Goal: Transaction & Acquisition: Subscribe to service/newsletter

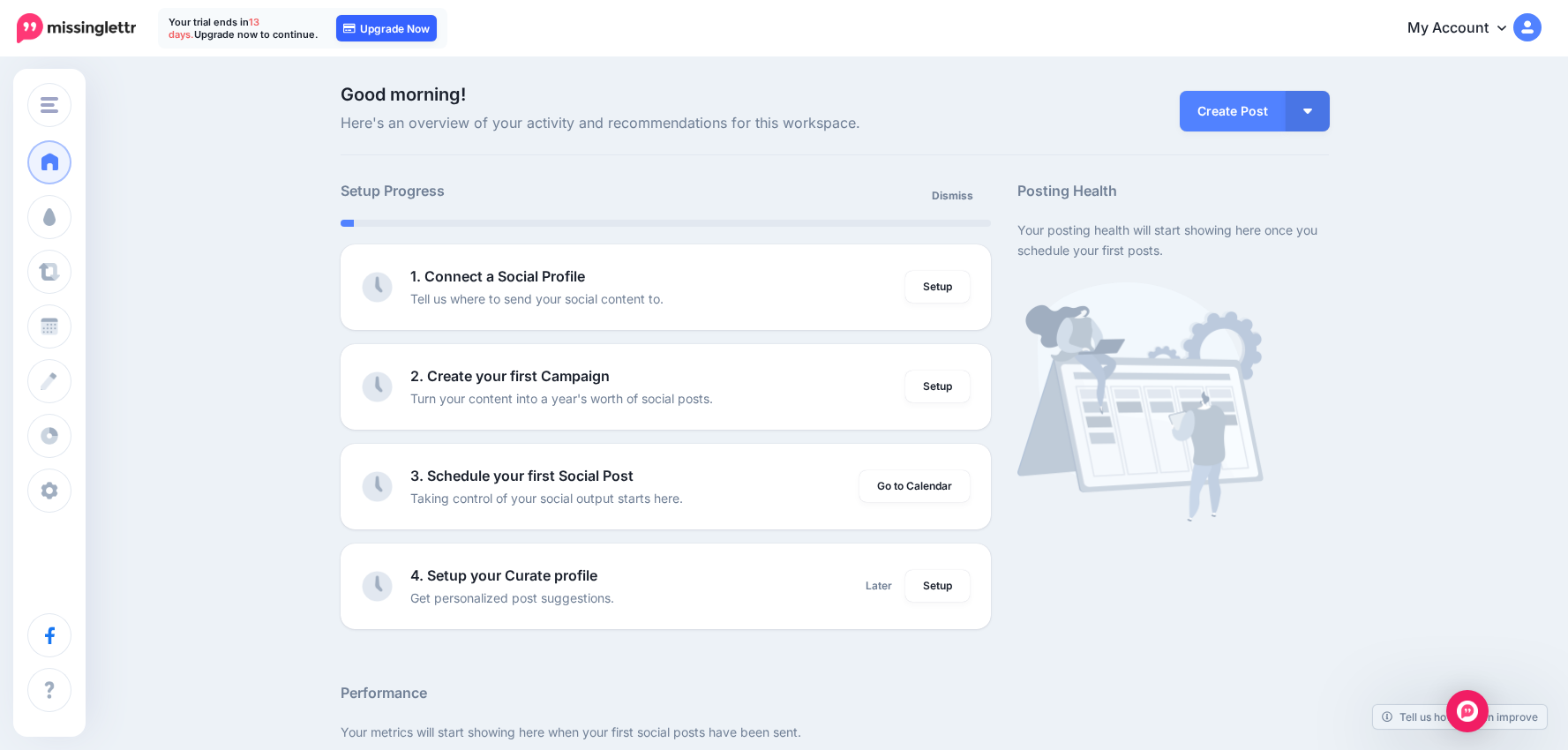
click at [374, 33] on link "Upgrade Now" at bounding box center [386, 29] width 100 height 27
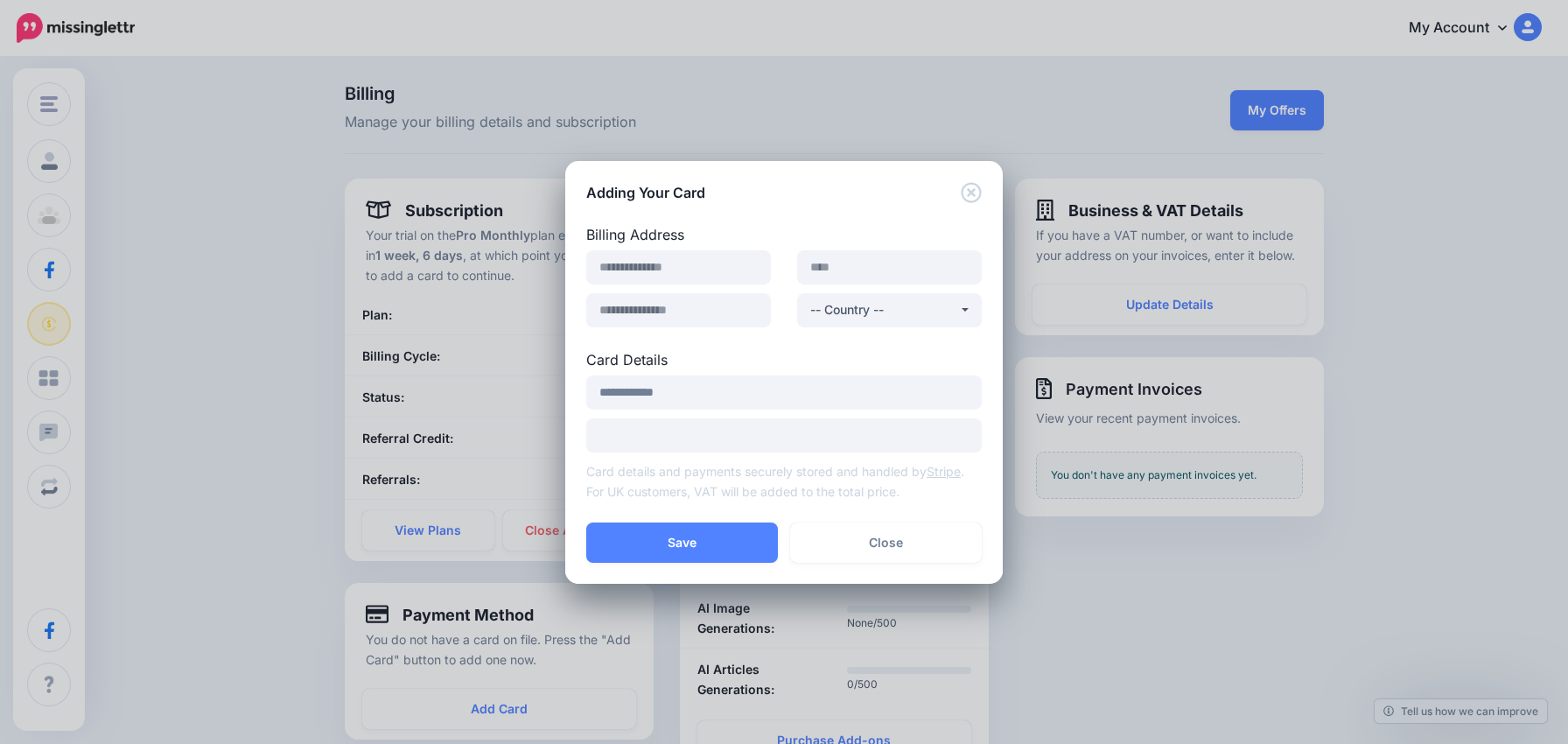
click at [884, 545] on button "Close" at bounding box center [887, 542] width 192 height 40
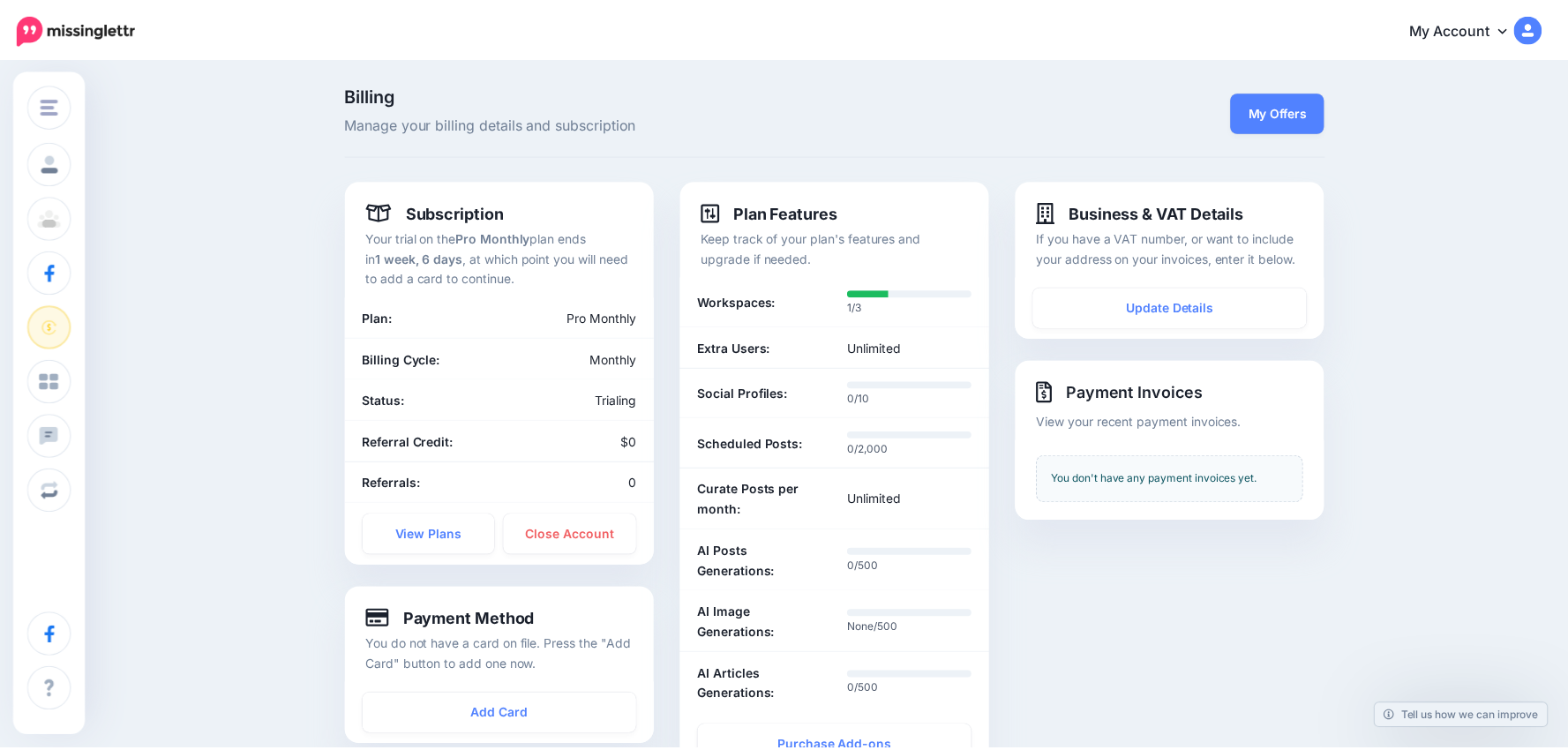
scroll to position [165, 0]
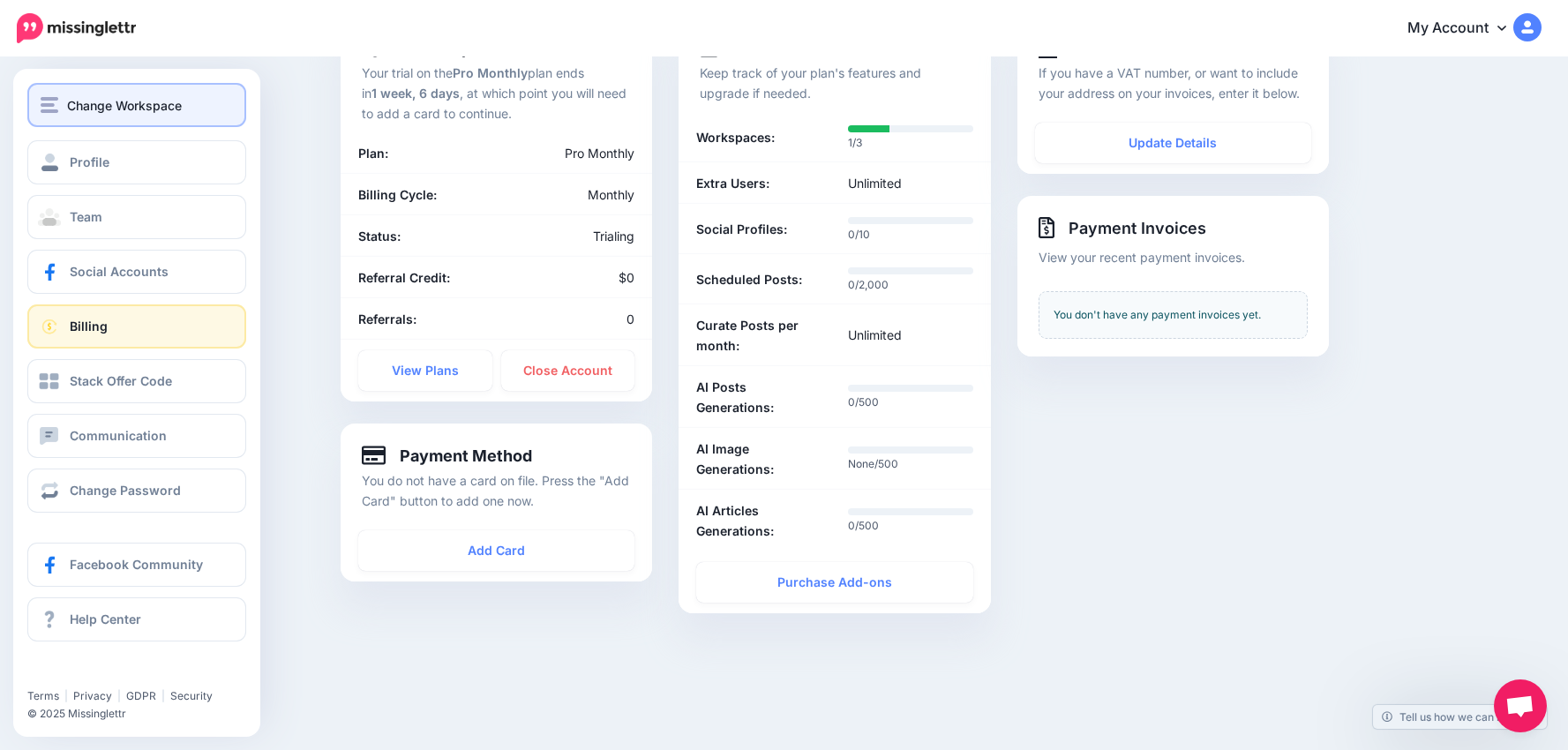
click at [46, 103] on img "button" at bounding box center [49, 104] width 17 height 16
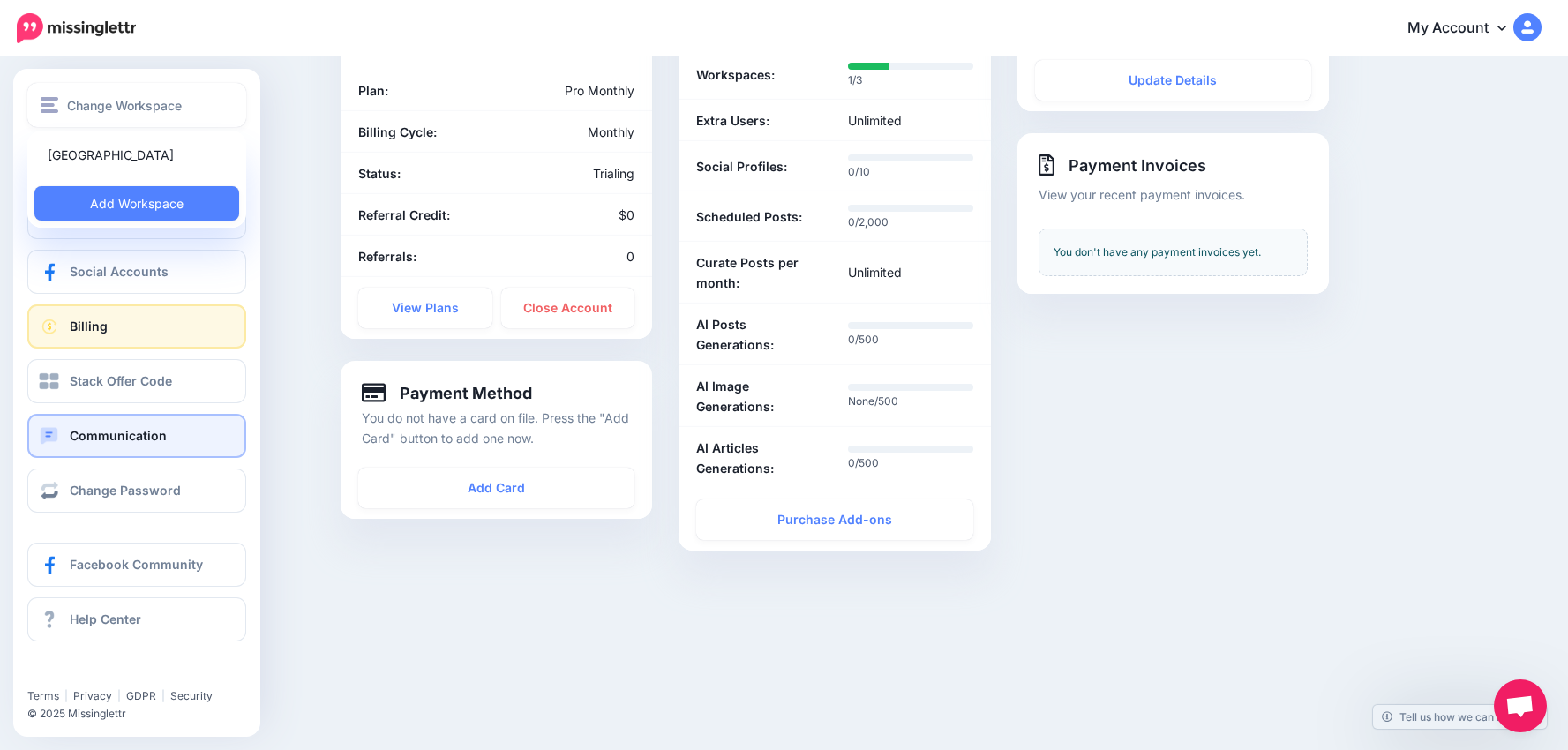
scroll to position [226, 0]
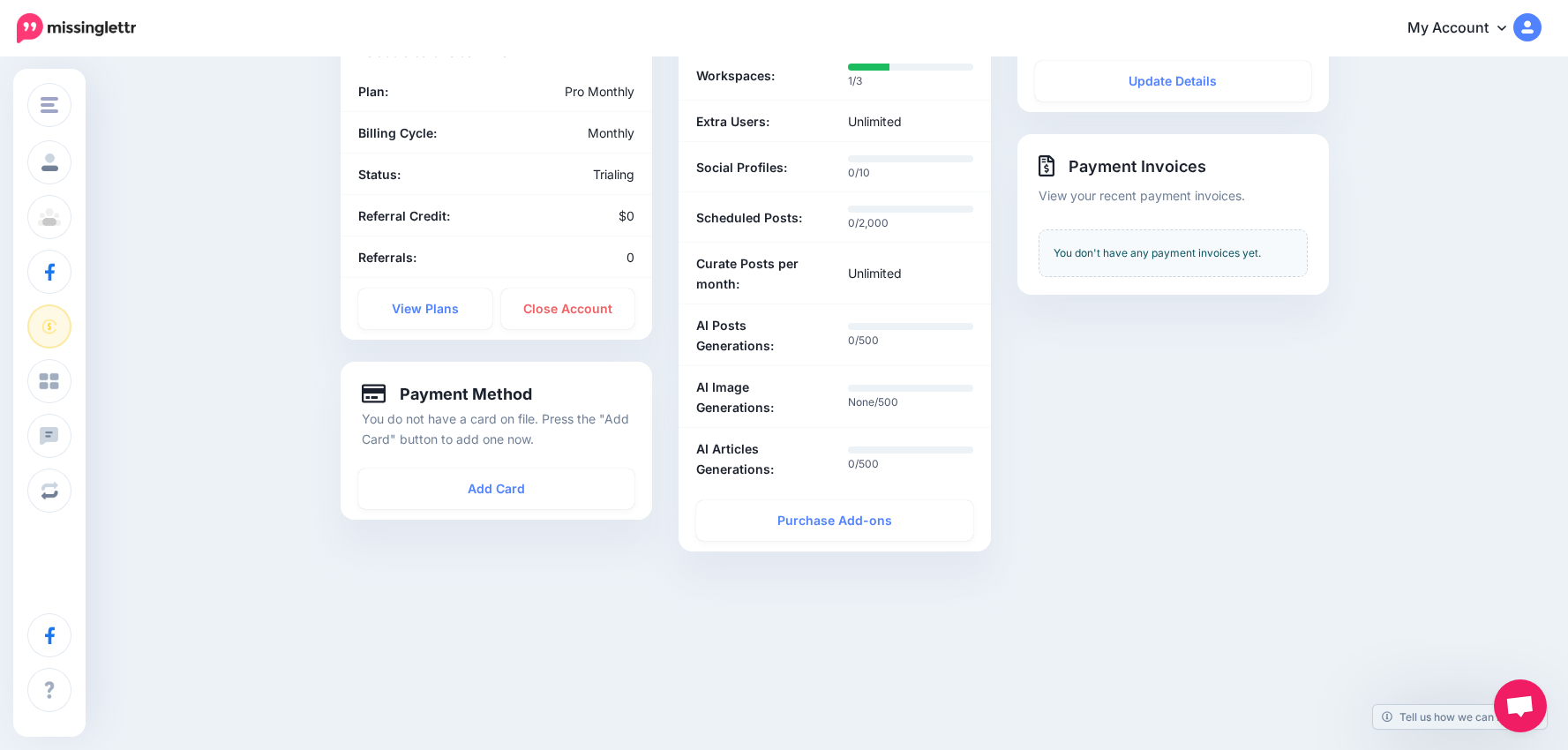
click at [94, 31] on img at bounding box center [77, 28] width 119 height 30
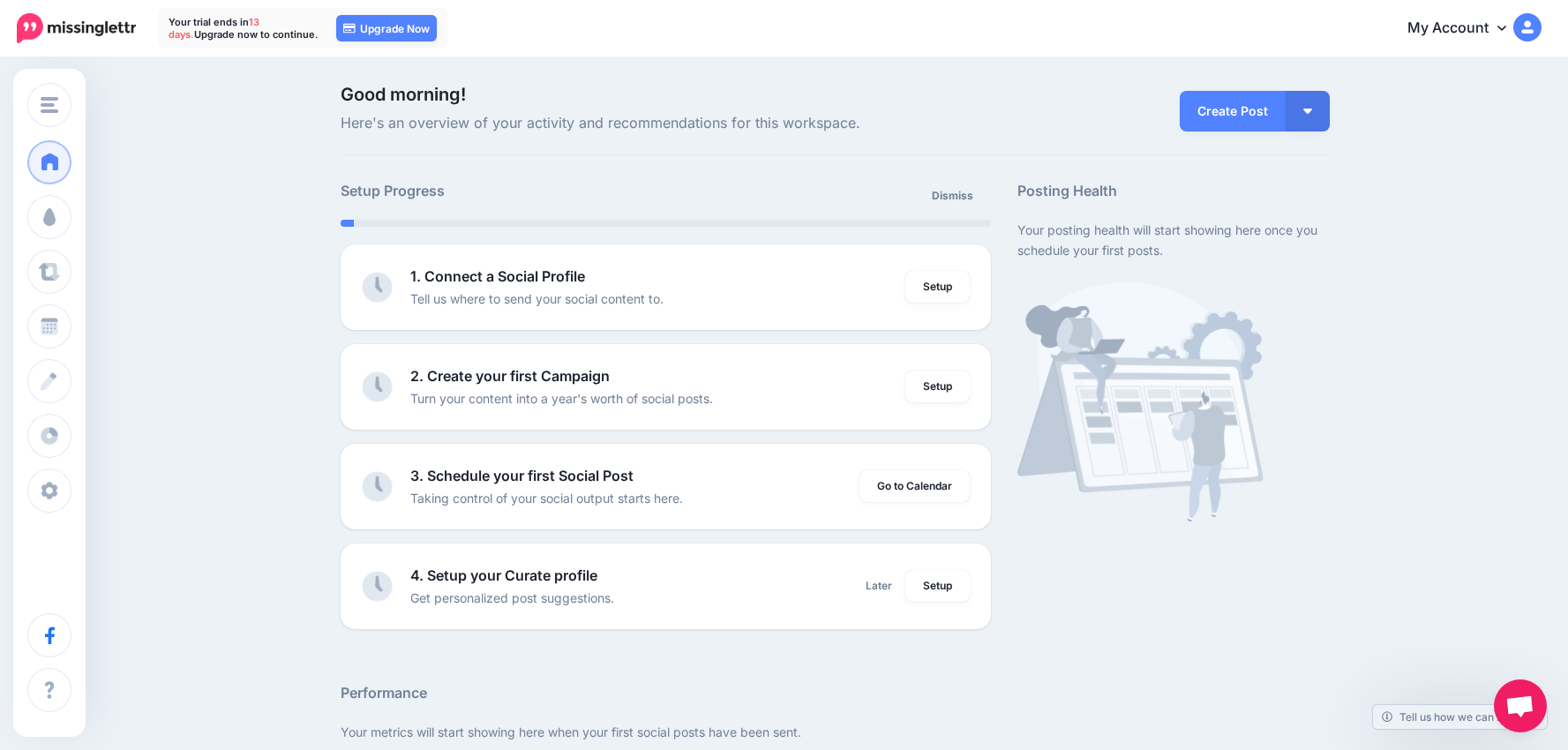
click at [1506, 27] on icon at bounding box center [1501, 29] width 9 height 6
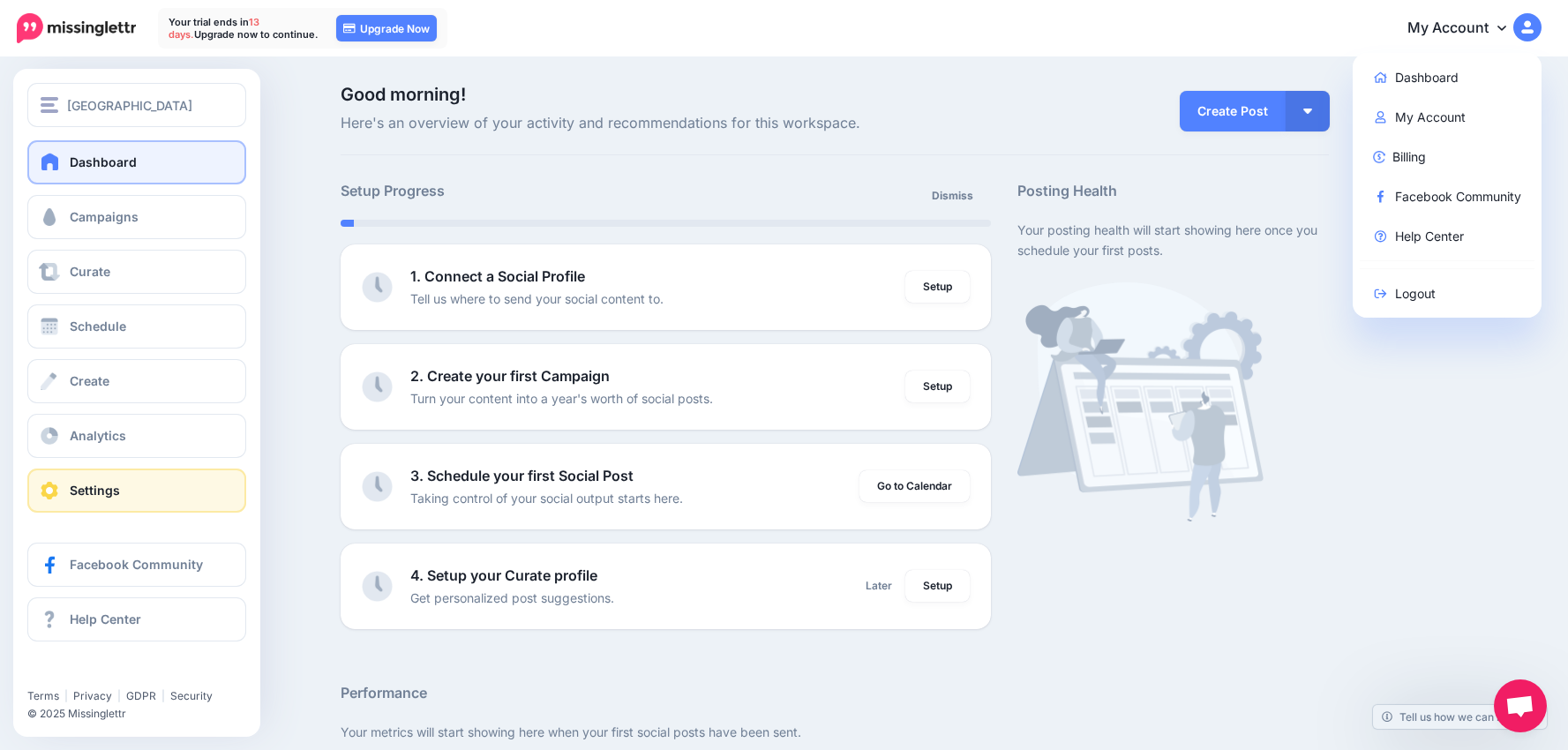
click at [78, 497] on span "Settings" at bounding box center [95, 490] width 51 height 15
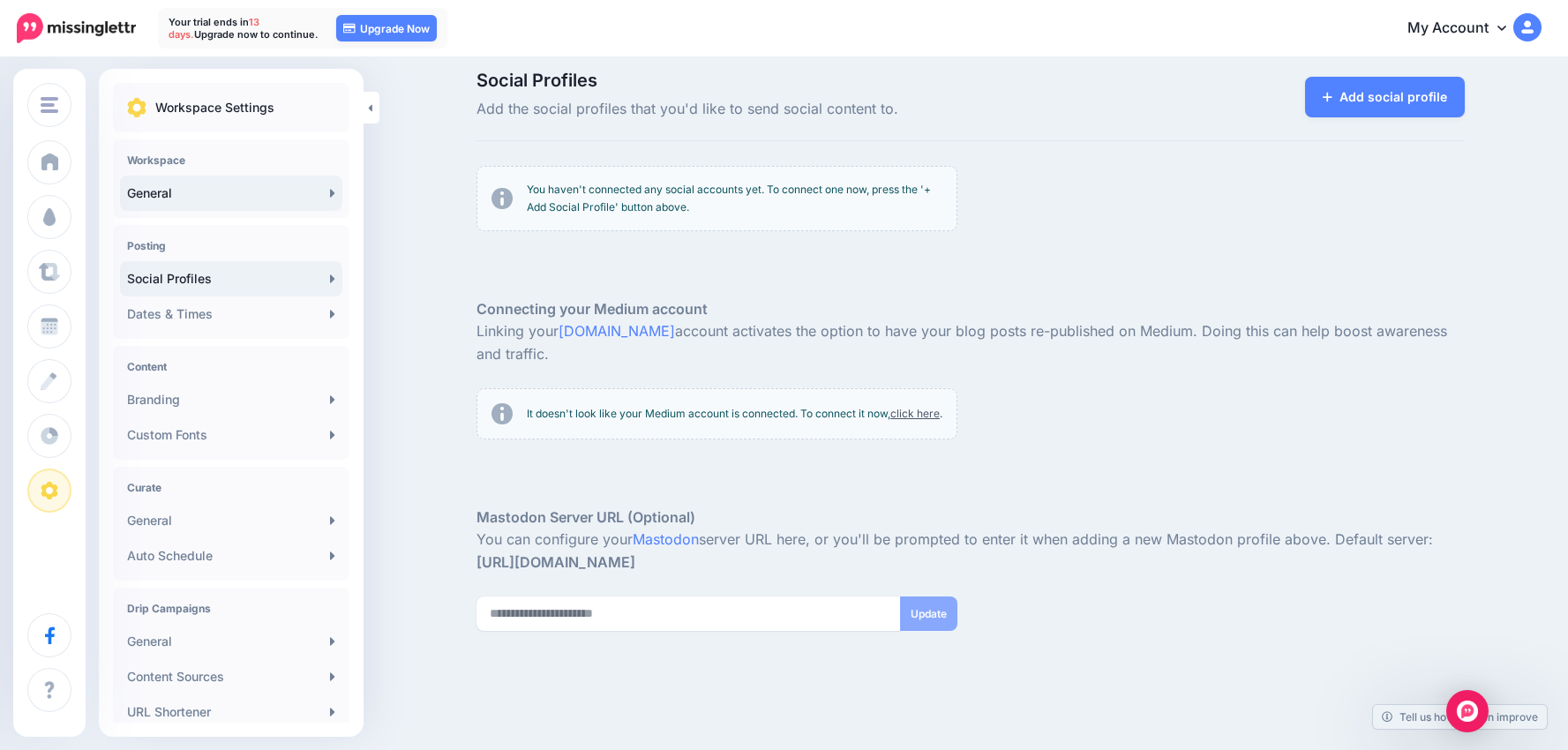
click at [204, 200] on link "General" at bounding box center [231, 192] width 222 height 35
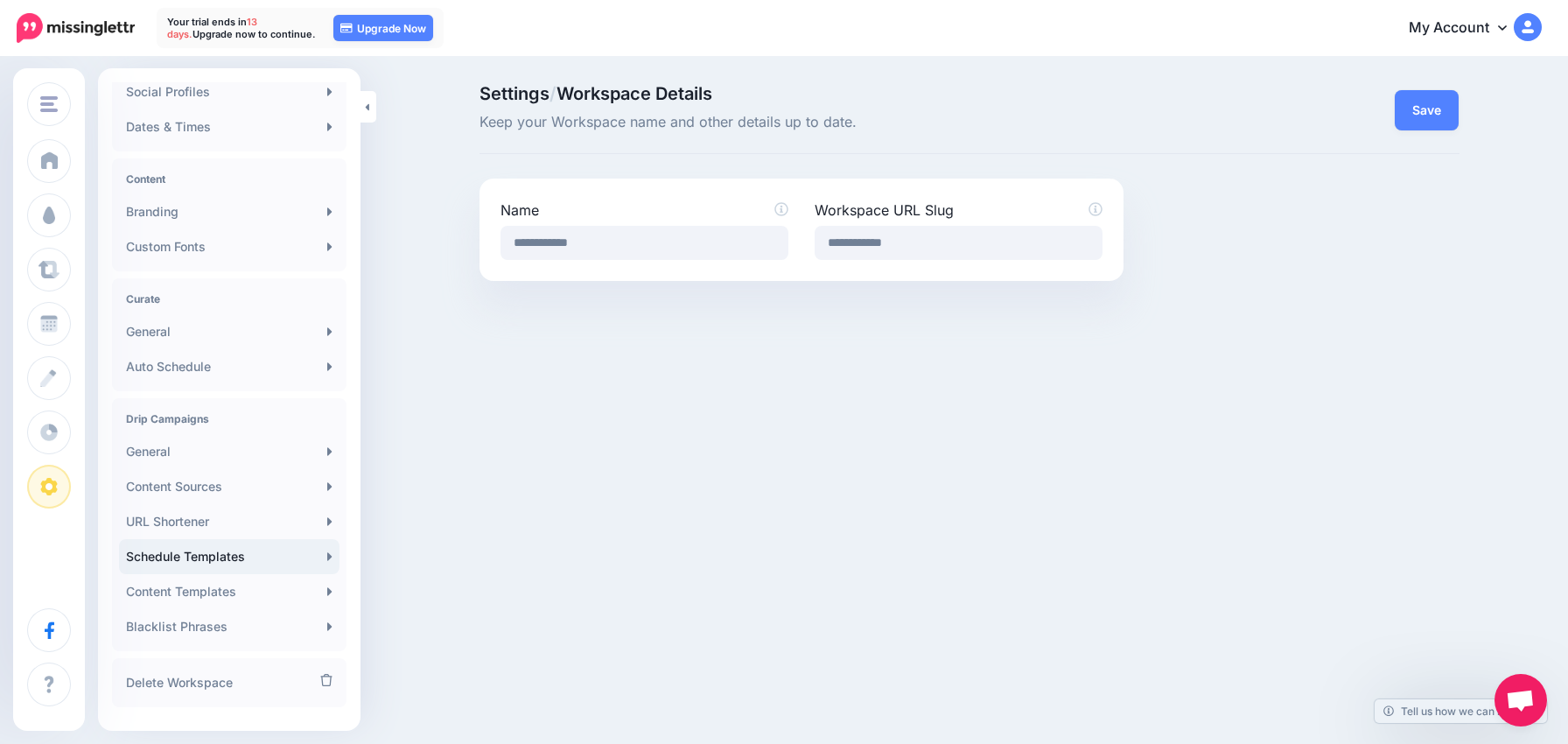
scroll to position [185, 0]
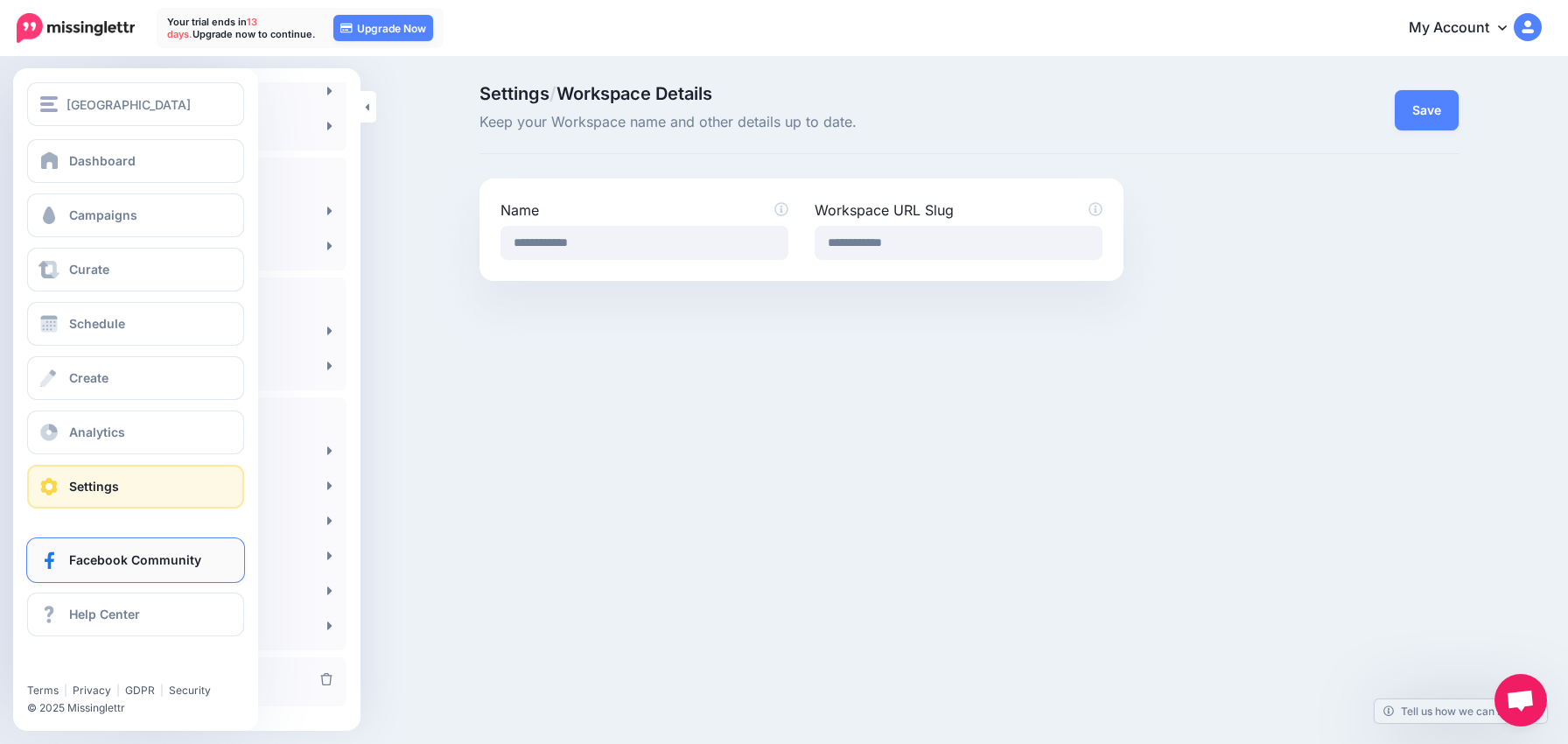
click at [105, 556] on span "Facebook Community" at bounding box center [135, 560] width 132 height 15
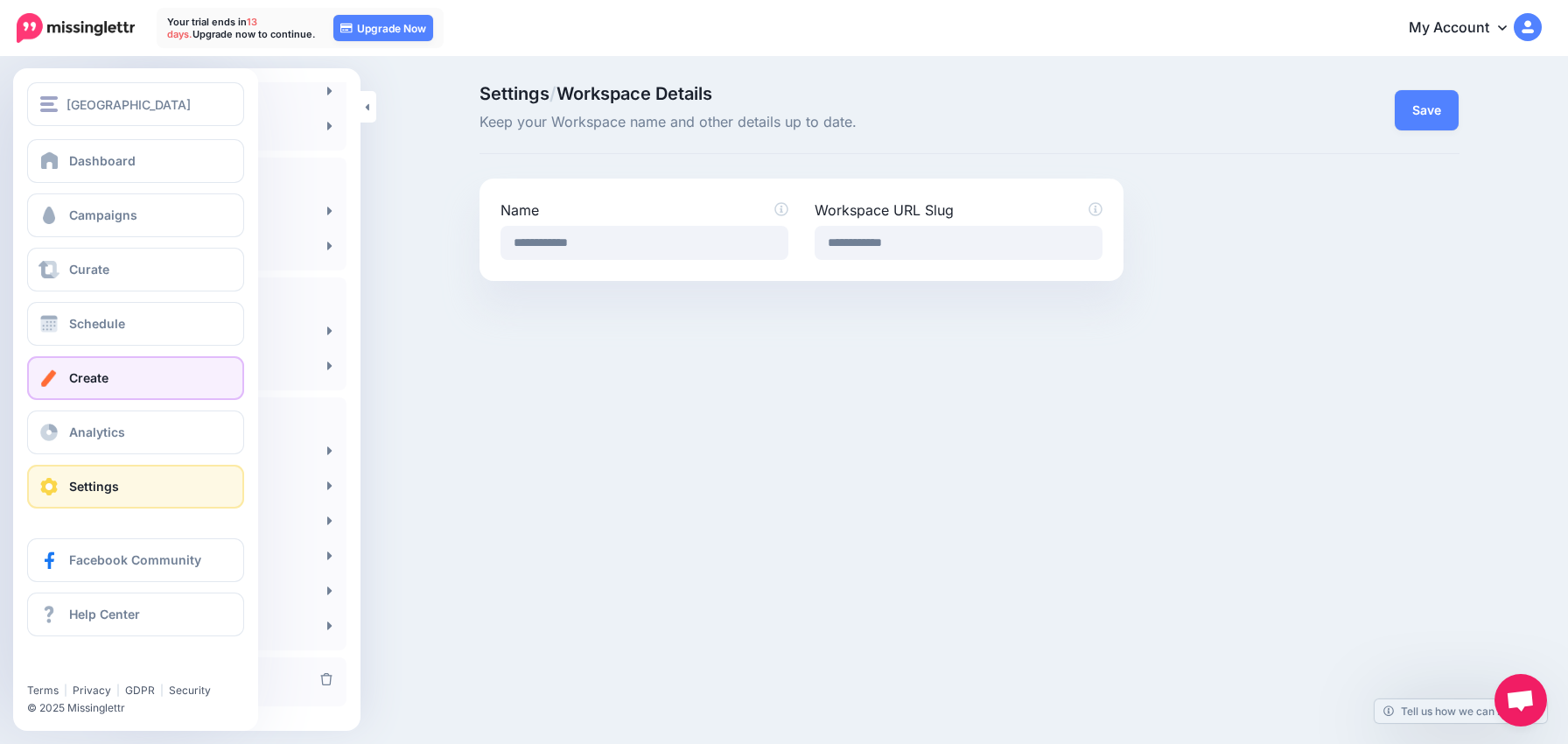
scroll to position [0, 0]
click at [124, 612] on span "Help Center" at bounding box center [104, 614] width 71 height 15
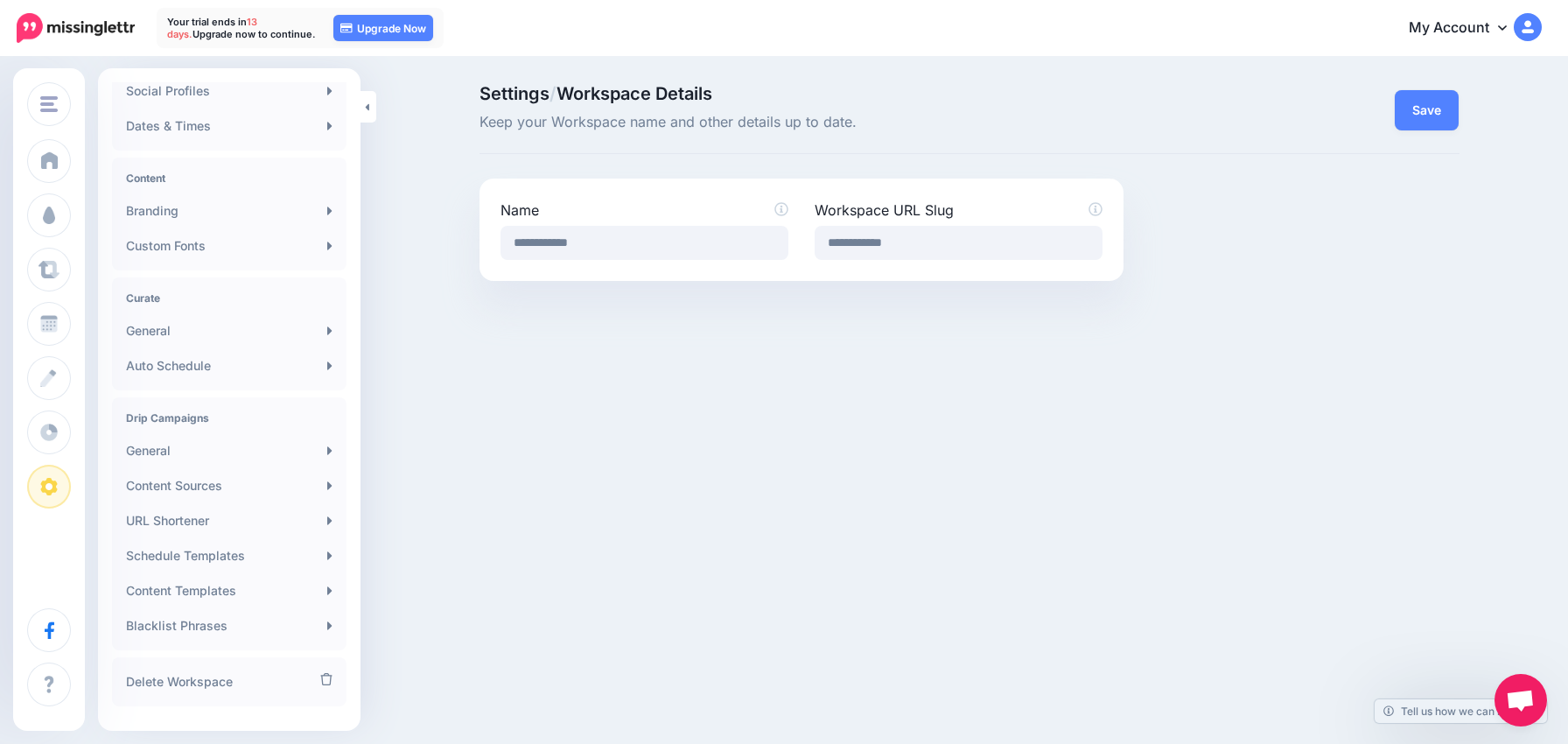
click at [1502, 29] on icon at bounding box center [1503, 28] width 9 height 6
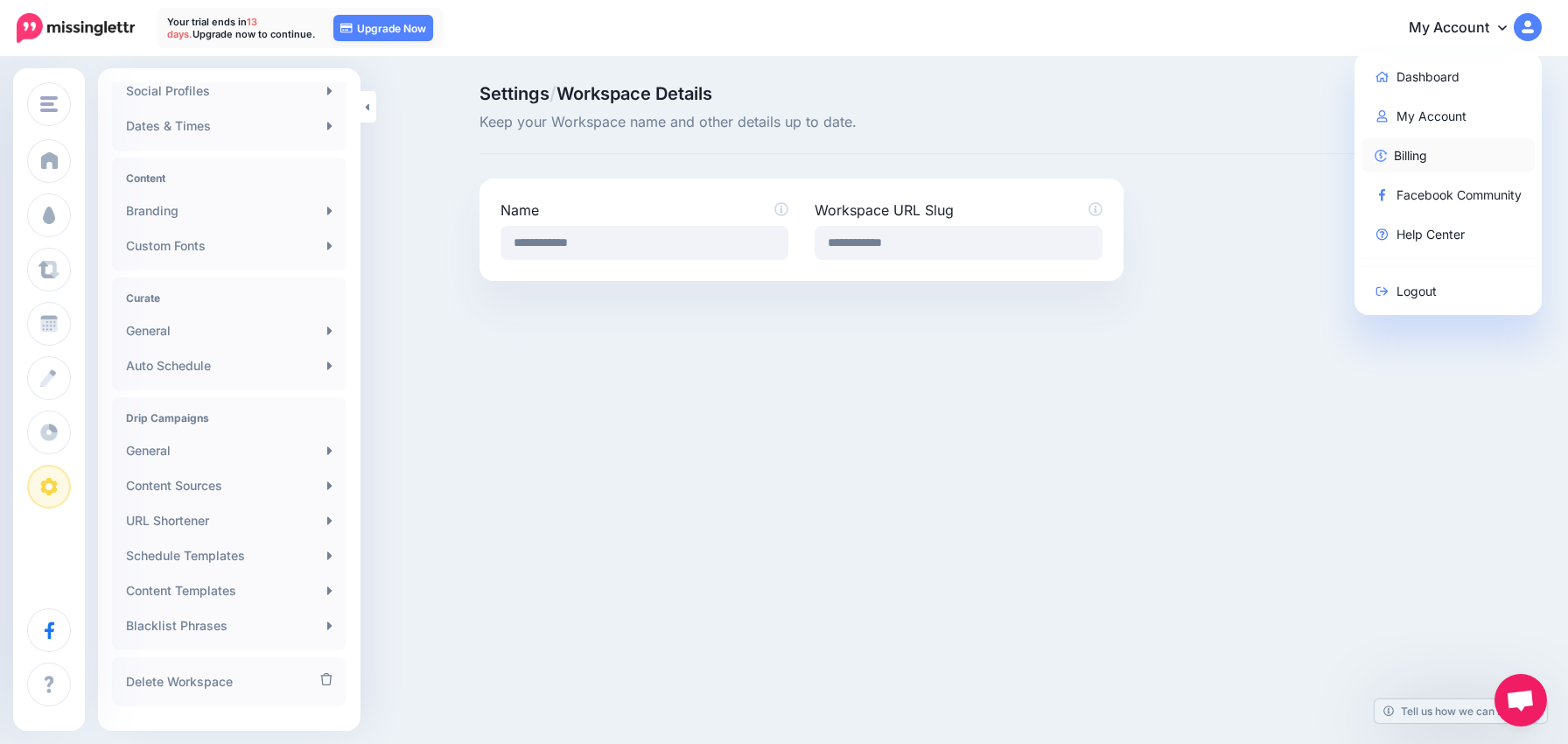
click at [1425, 158] on link "Billing" at bounding box center [1448, 156] width 174 height 34
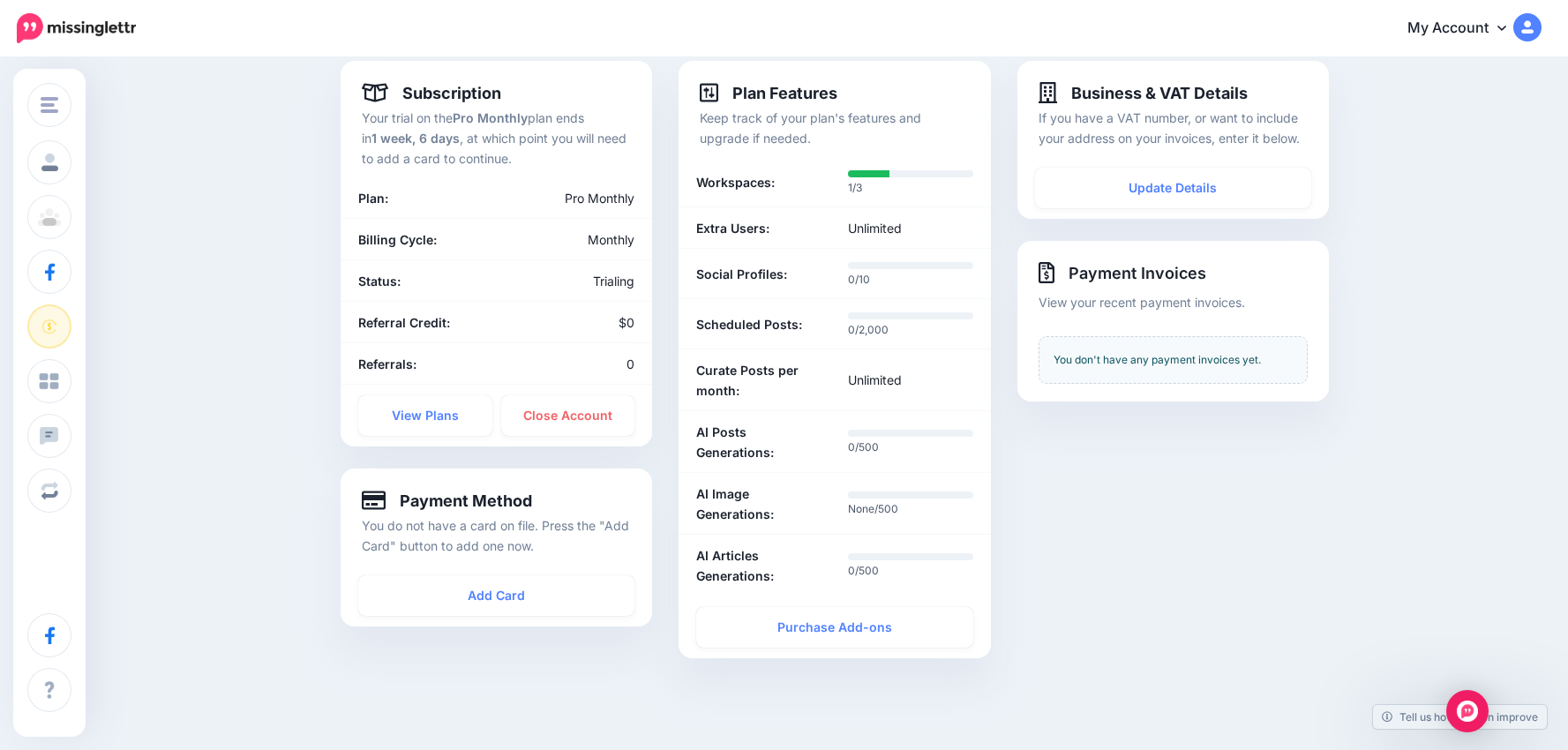
scroll to position [120, 0]
click at [435, 413] on link "View Plans" at bounding box center [425, 414] width 134 height 40
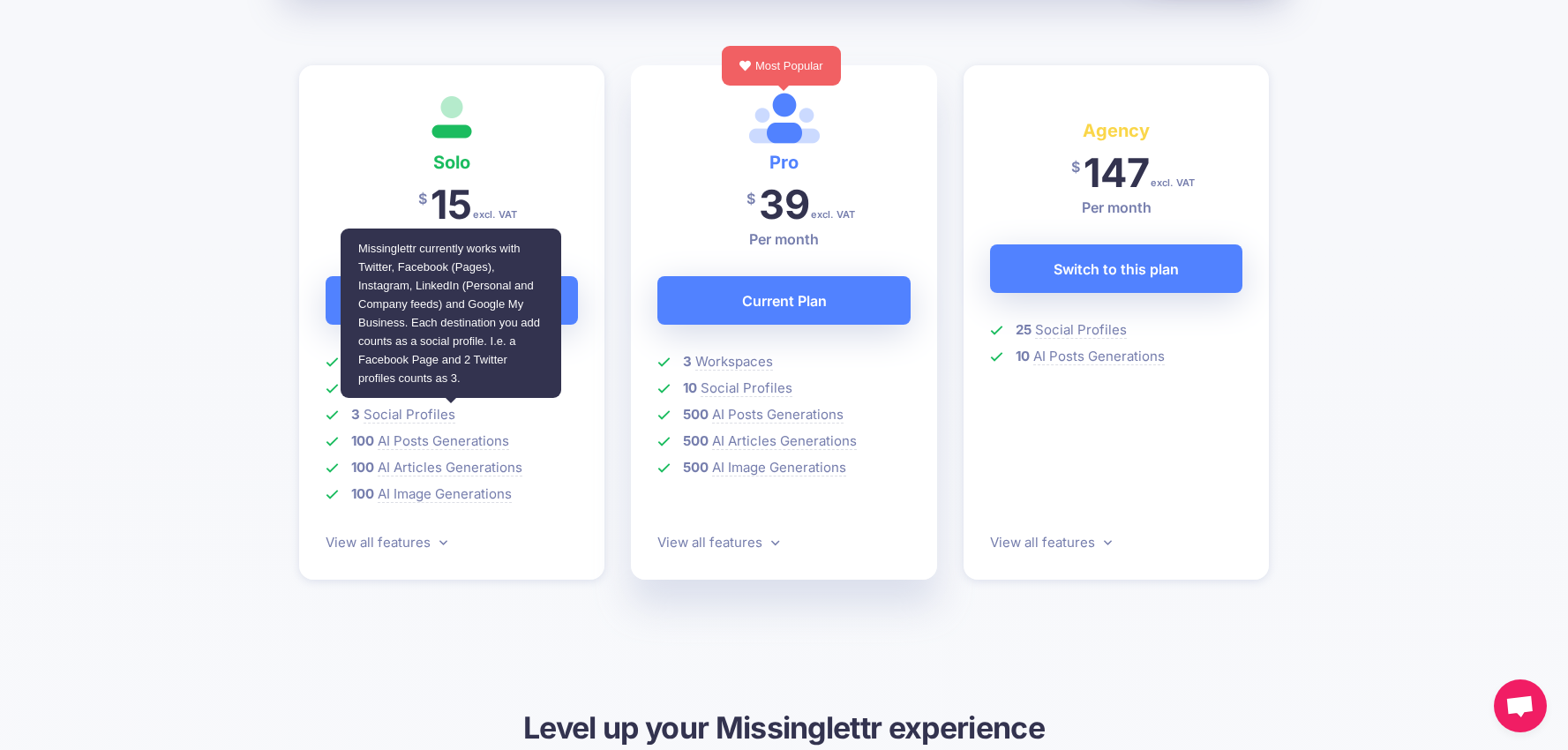
scroll to position [480, 0]
